Goal: Task Accomplishment & Management: Manage account settings

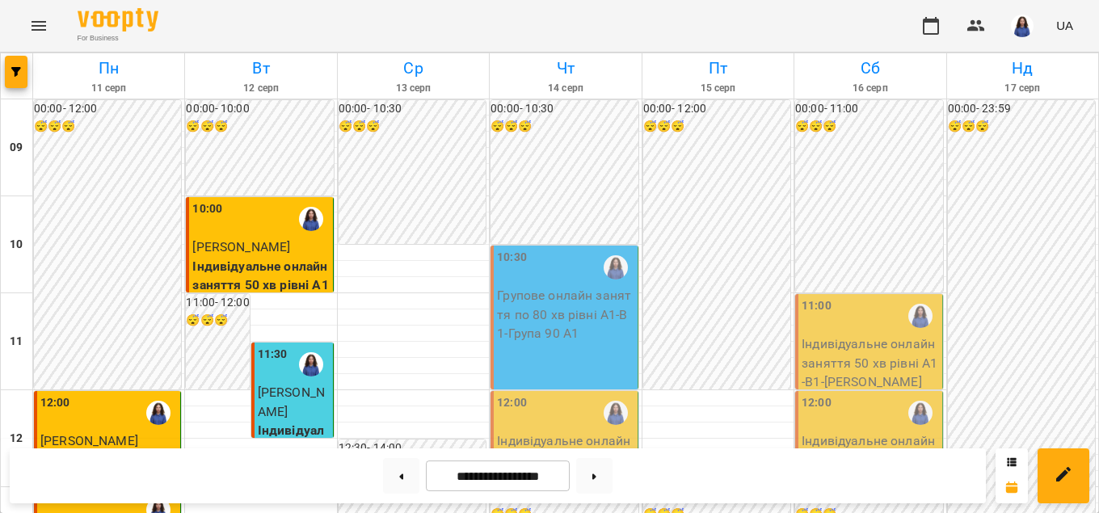
scroll to position [921, 0]
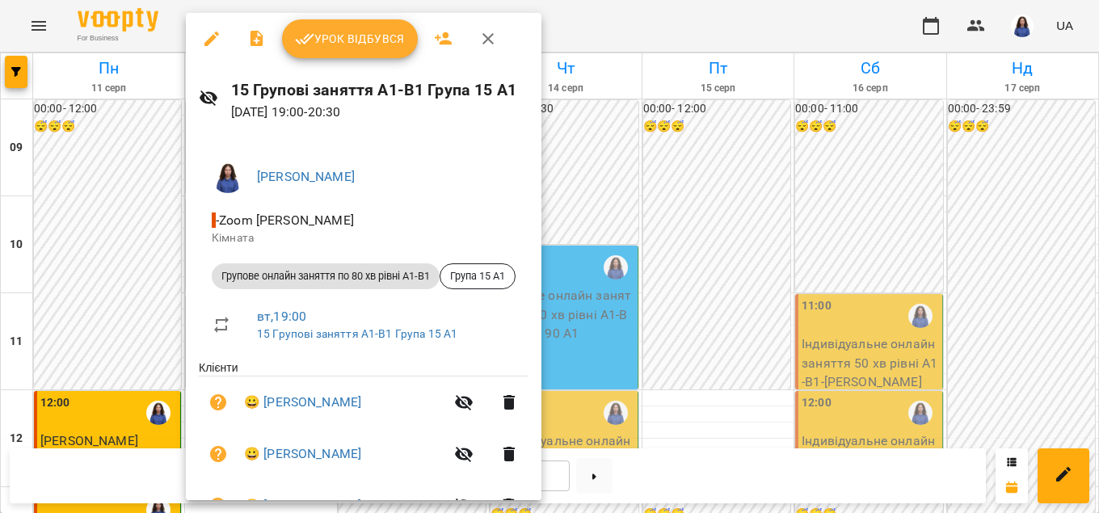
click at [335, 39] on span "Урок відбувся" at bounding box center [350, 38] width 110 height 19
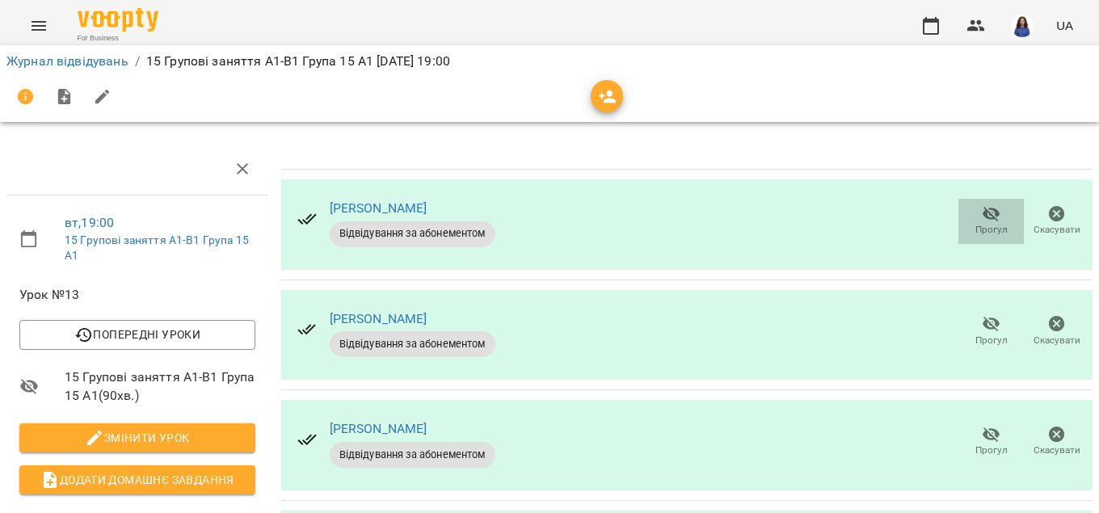
click at [988, 213] on icon "button" at bounding box center [991, 213] width 19 height 19
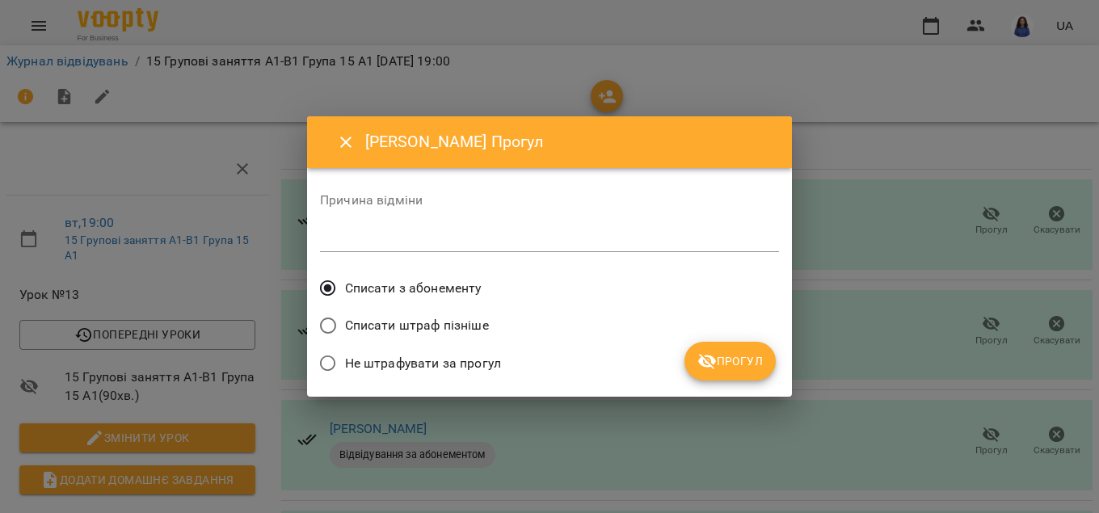
click at [748, 360] on span "Прогул" at bounding box center [729, 361] width 65 height 19
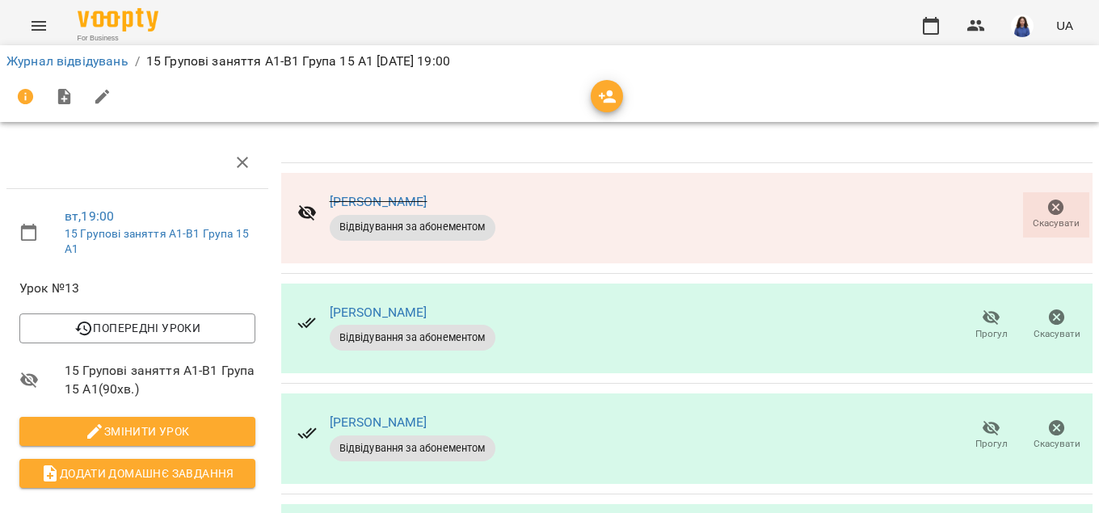
scroll to position [276, 0]
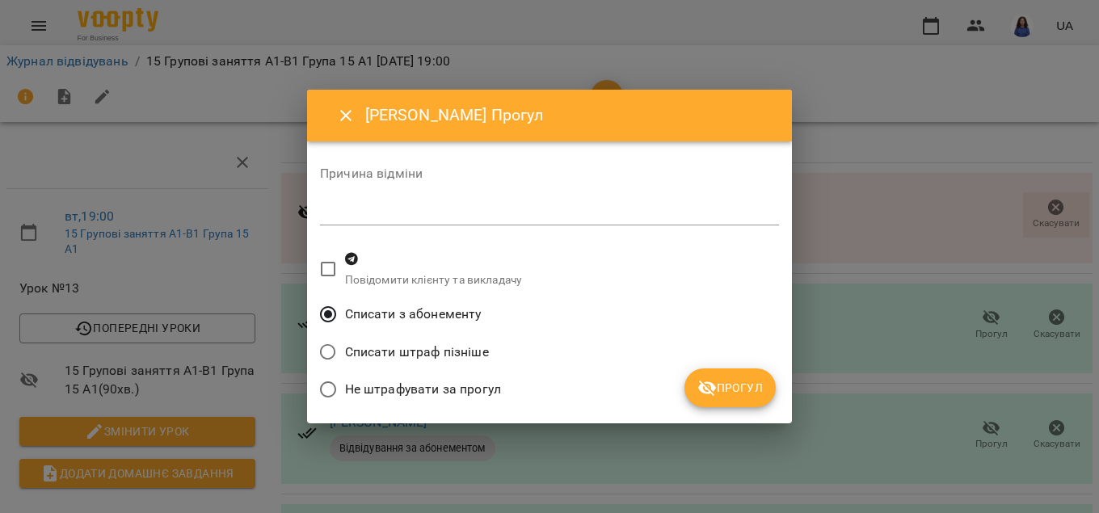
click at [723, 385] on span "Прогул" at bounding box center [729, 387] width 65 height 19
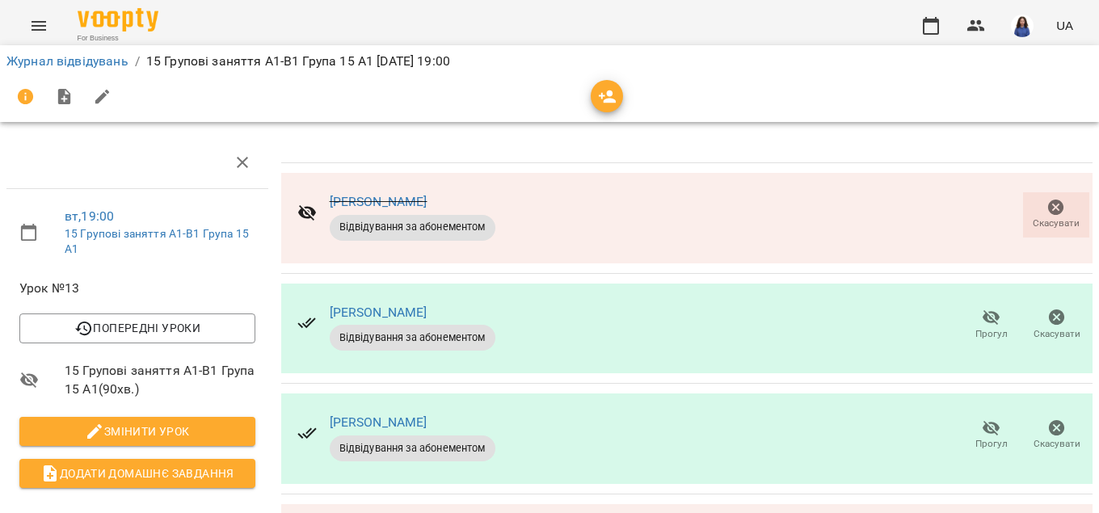
scroll to position [331, 0]
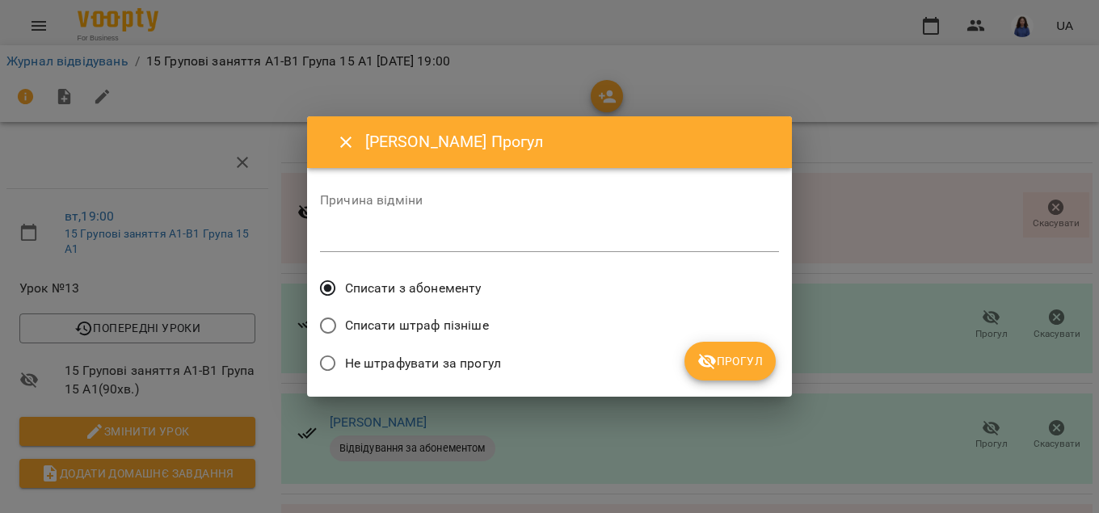
click at [718, 371] on span "Прогул" at bounding box center [729, 361] width 65 height 19
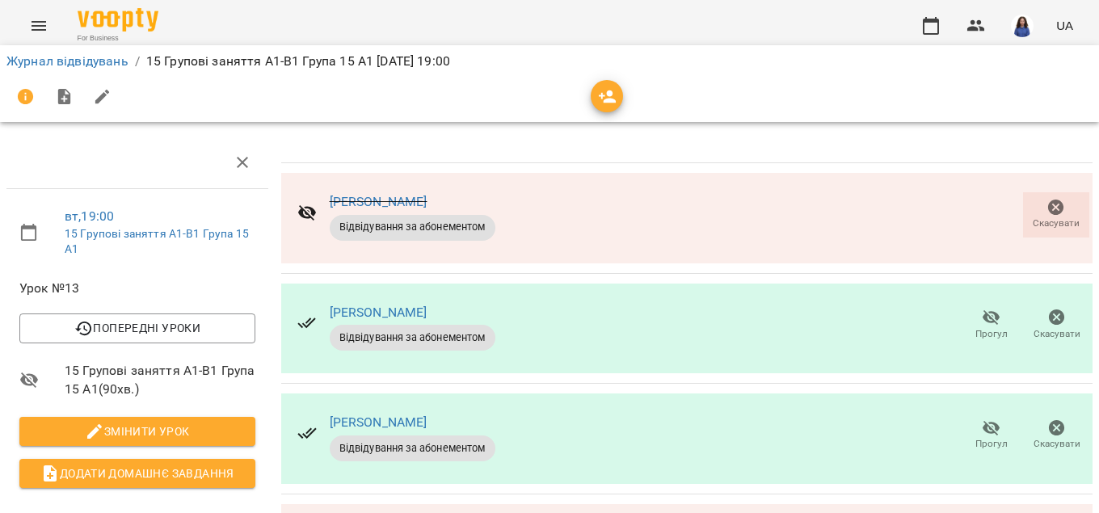
scroll to position [331, 0]
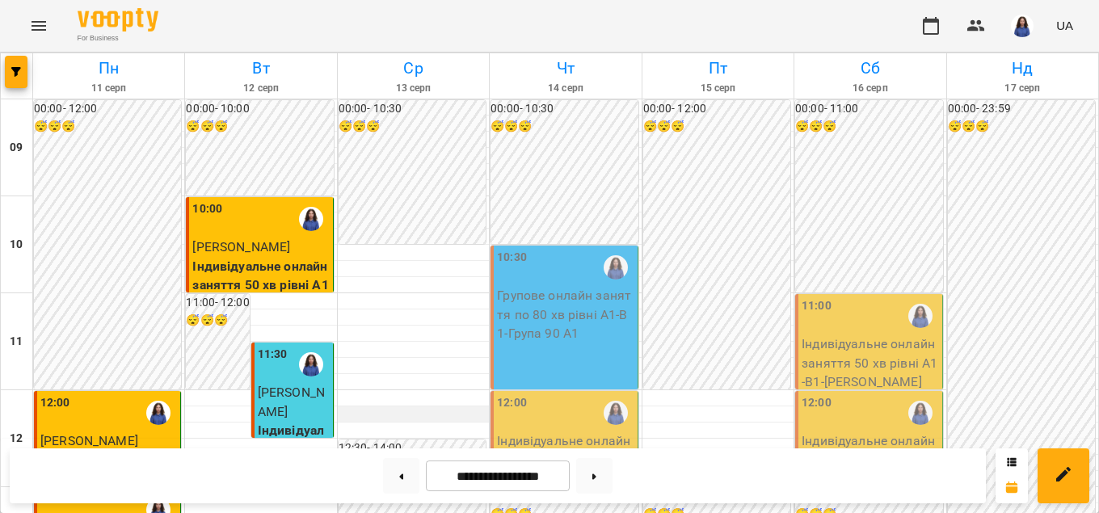
scroll to position [461, 0]
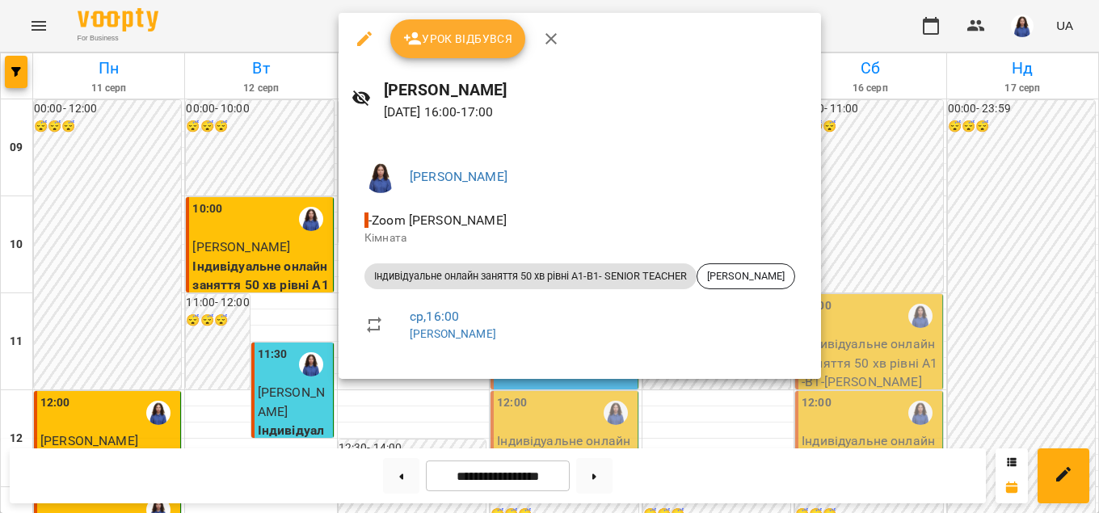
click at [610, 410] on div at bounding box center [549, 256] width 1099 height 513
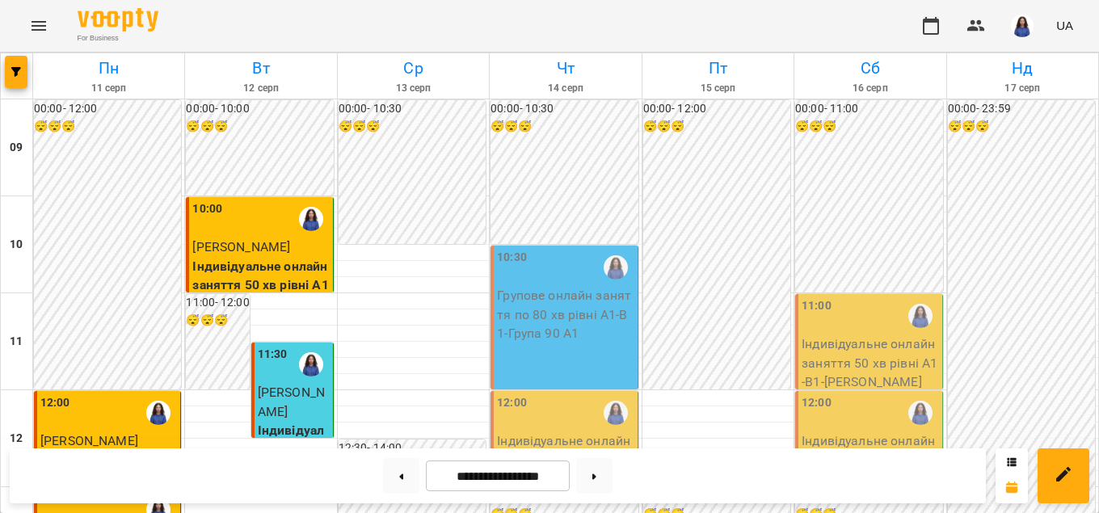
scroll to position [0, 0]
